Goal: Information Seeking & Learning: Learn about a topic

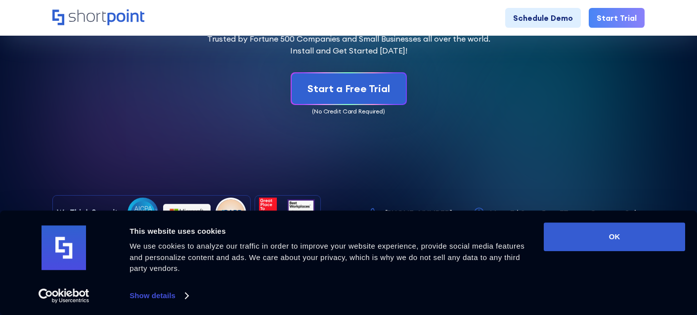
scroll to position [3067, 0]
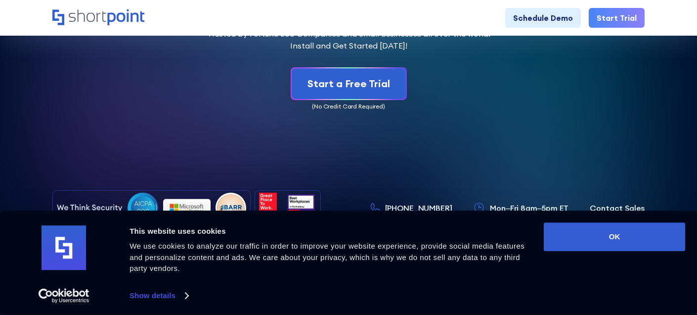
click at [283, 193] on link at bounding box center [288, 208] width 66 height 36
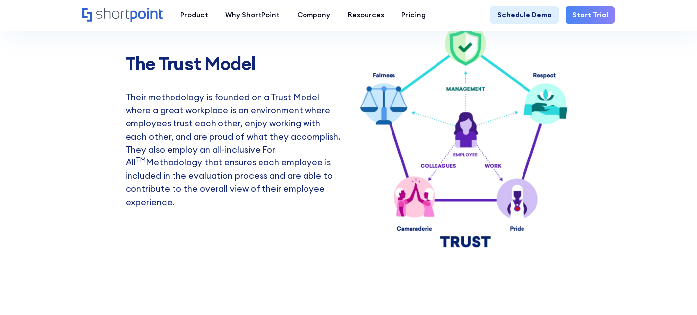
scroll to position [3430, 0]
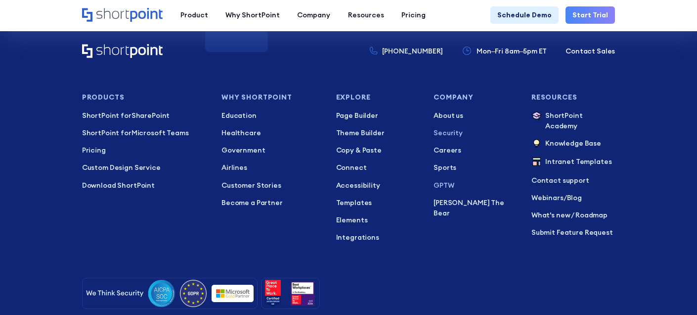
click at [499, 138] on p "Security" at bounding box center [476, 133] width 84 height 10
